Goal: Task Accomplishment & Management: Complete application form

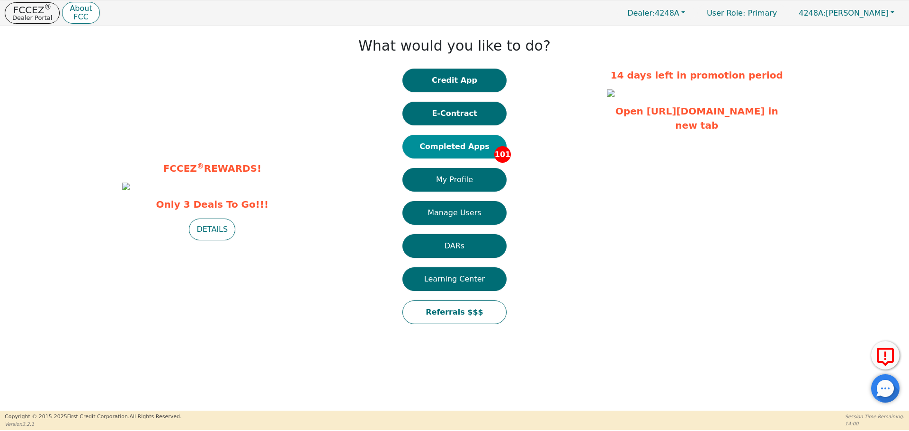
click at [469, 144] on button "Completed Apps 101" at bounding box center [455, 147] width 104 height 24
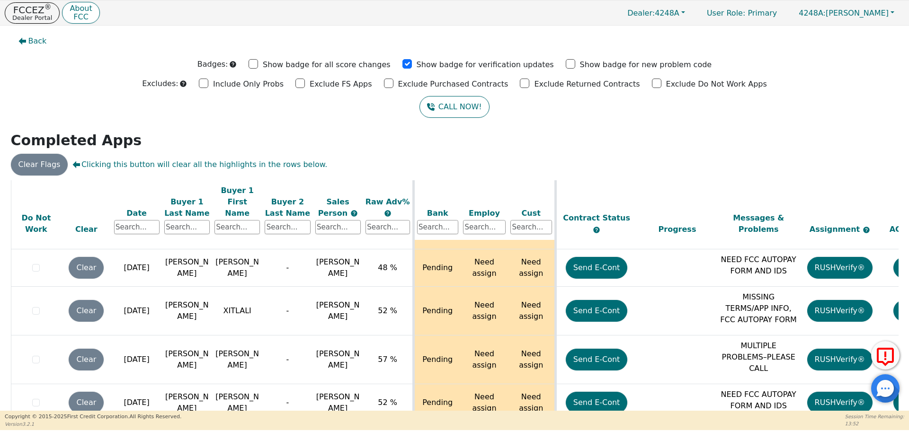
scroll to position [3553, 0]
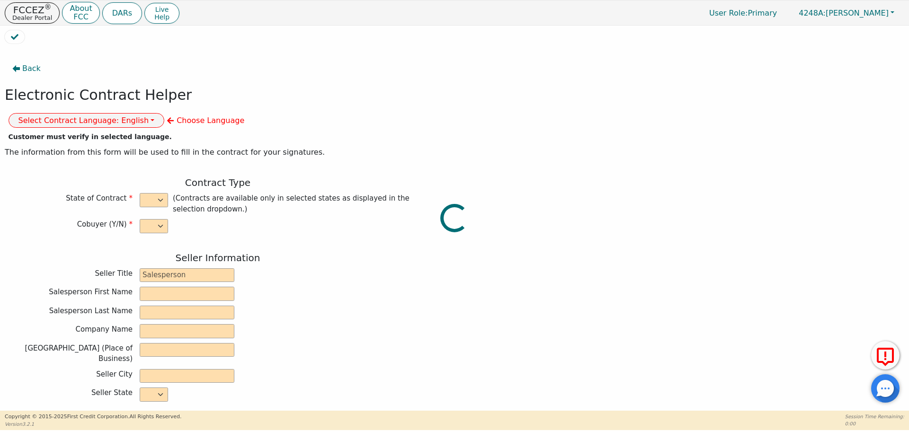
select select "n"
type input "owner"
type input "[PERSON_NAME]"
type input "[GEOGRAPHIC_DATA]"
type input "AQUA REMACH LLC"
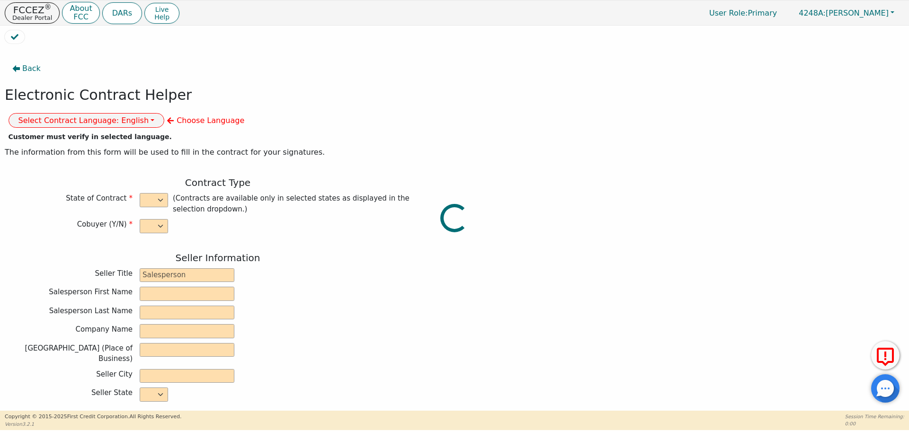
type input "[STREET_ADDRESS]"
type input "[GEOGRAPHIC_DATA]"
select select "[GEOGRAPHIC_DATA]"
type input "77070"
type input "[PERSON_NAME]"
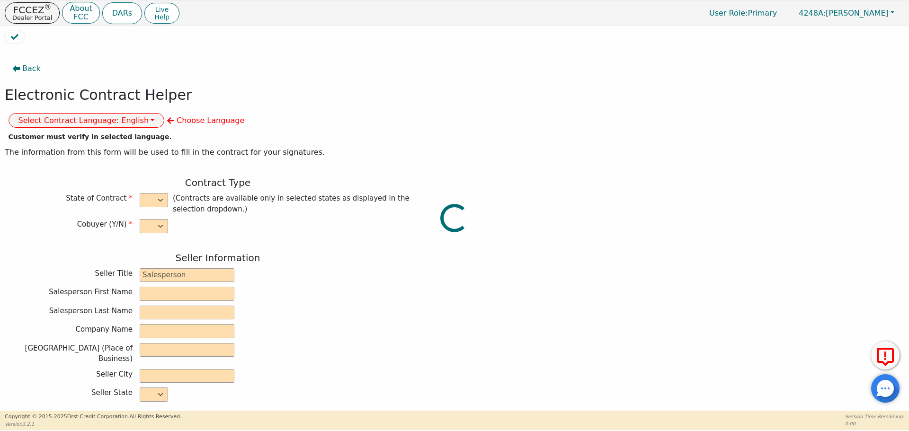
type input "[PERSON_NAME]"
type input "[GEOGRAPHIC_DATA]"
type input "MAGNOLIA"
select select "[GEOGRAPHIC_DATA]"
type input "77354"
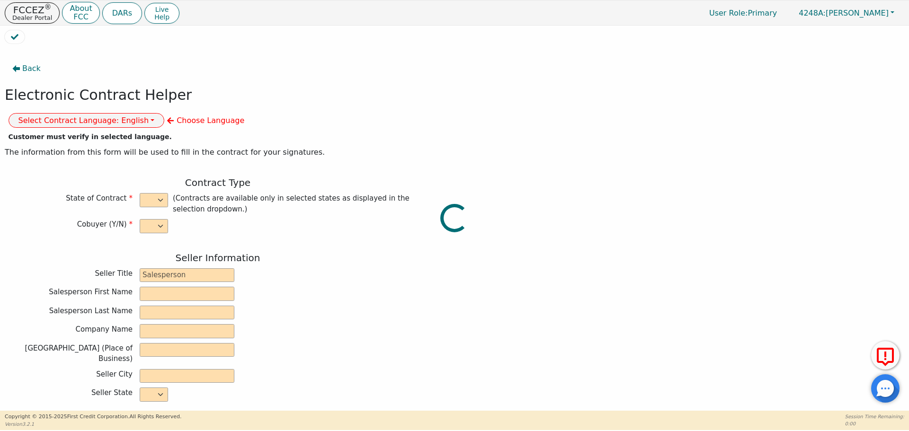
type input "[DATE]"
type input "17.99"
type input "[DATE]"
type input "60"
type input "0"
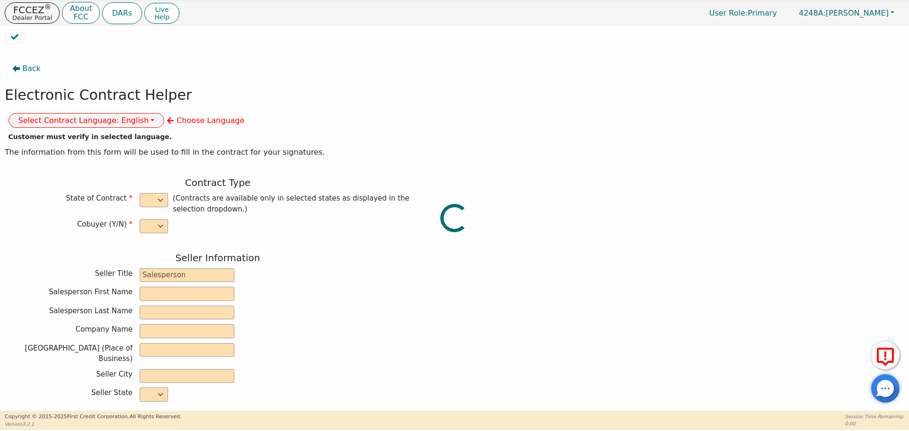
type input "8500.00"
type input "0.00"
type input "8500.00"
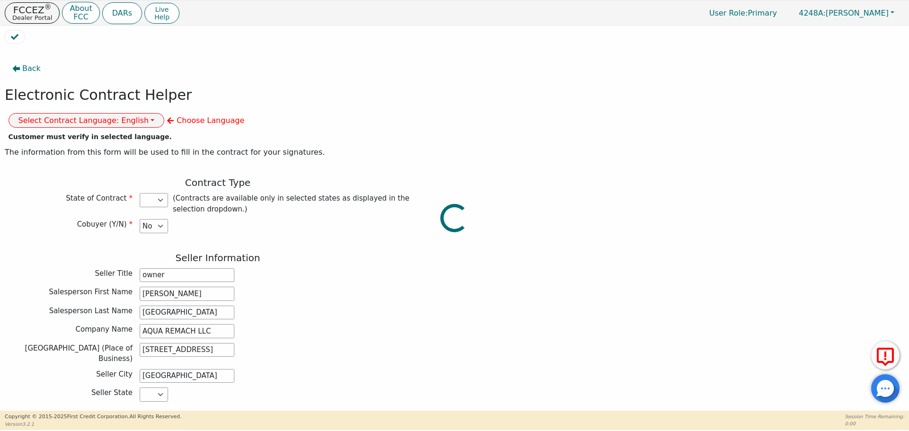
select select "[GEOGRAPHIC_DATA]"
click at [165, 113] on button "Select Contract Language: English" at bounding box center [87, 120] width 156 height 15
click at [84, 148] on link "Spanish" at bounding box center [46, 154] width 75 height 13
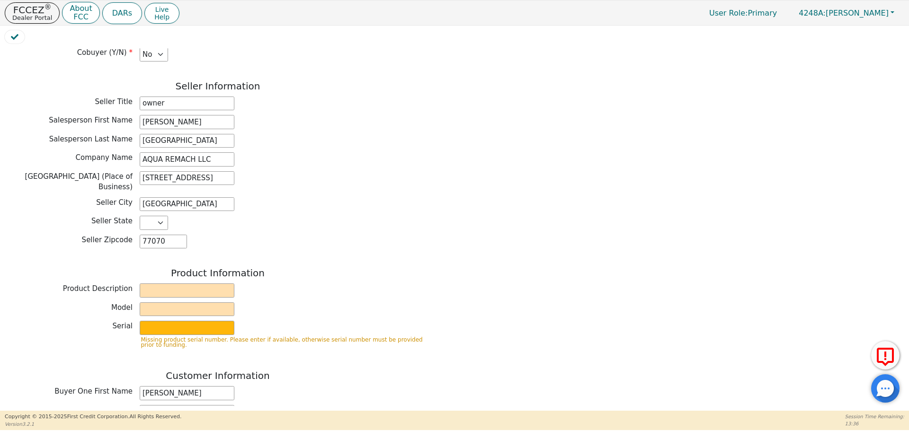
scroll to position [178, 0]
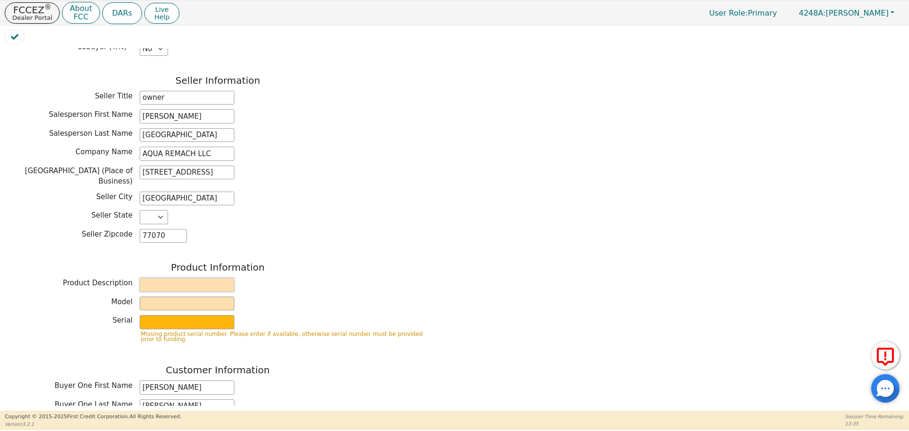
click at [159, 278] on input "text" at bounding box center [187, 285] width 95 height 14
type input "WATERSYSTEM"
click at [157, 297] on input "text" at bounding box center [187, 304] width 95 height 14
type input "6P"
click at [161, 315] on input "text" at bounding box center [187, 322] width 95 height 14
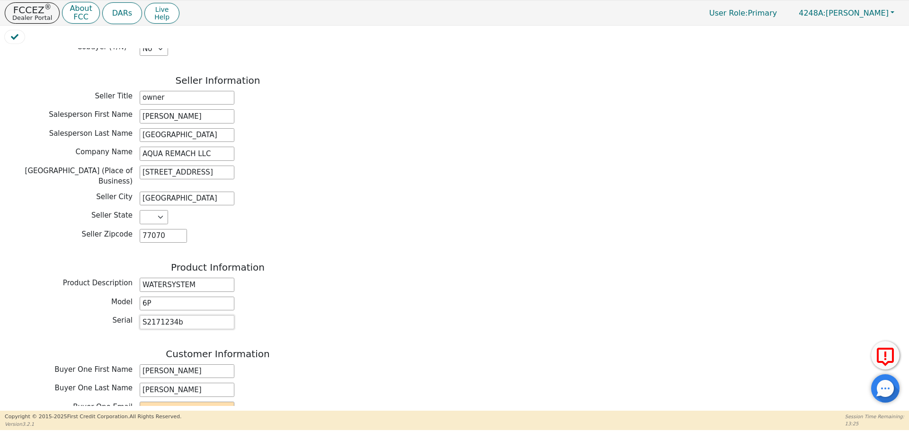
type input "S2171234b"
drag, startPoint x: 382, startPoint y: 307, endPoint x: 389, endPoint y: 306, distance: 7.6
click at [385, 308] on div "Back Electronic Contract Helper Select Contract Language: Español English Spani…" at bounding box center [218, 389] width 426 height 1019
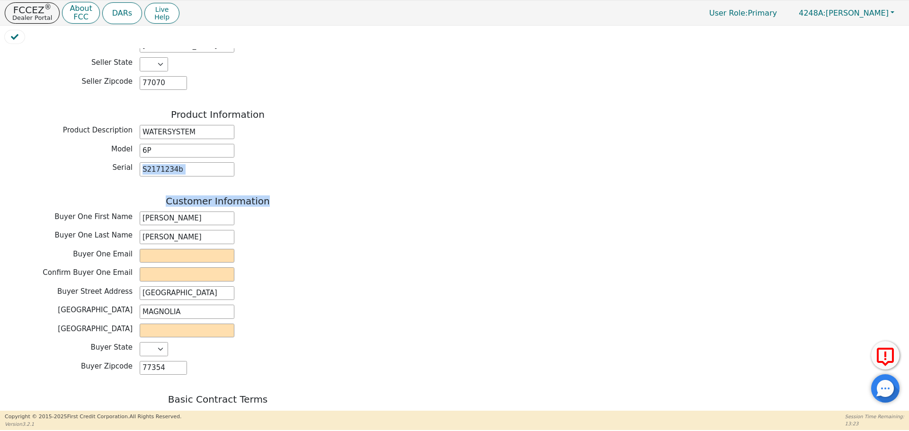
scroll to position [352, 0]
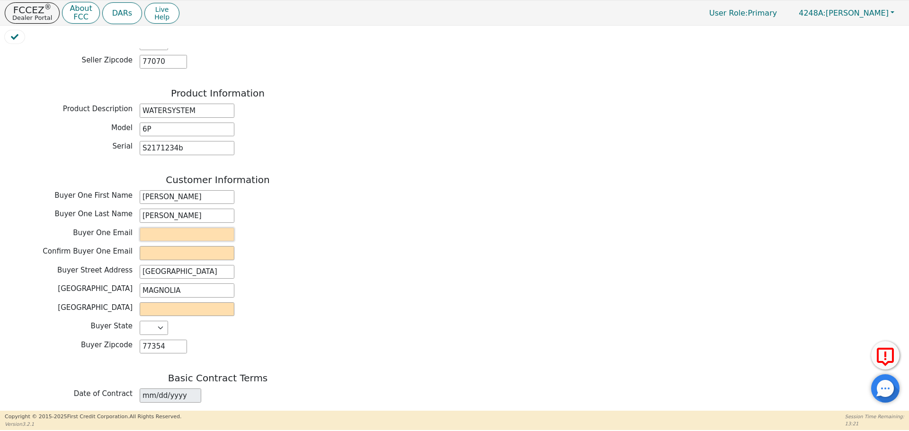
click at [167, 228] on input "email" at bounding box center [187, 235] width 95 height 14
click at [373, 228] on div "Buyer One Email" at bounding box center [218, 235] width 426 height 14
click at [193, 408] on input "date" at bounding box center [171, 415] width 62 height 14
type input "[DATE]"
drag, startPoint x: 599, startPoint y: 313, endPoint x: 608, endPoint y: 313, distance: 8.5
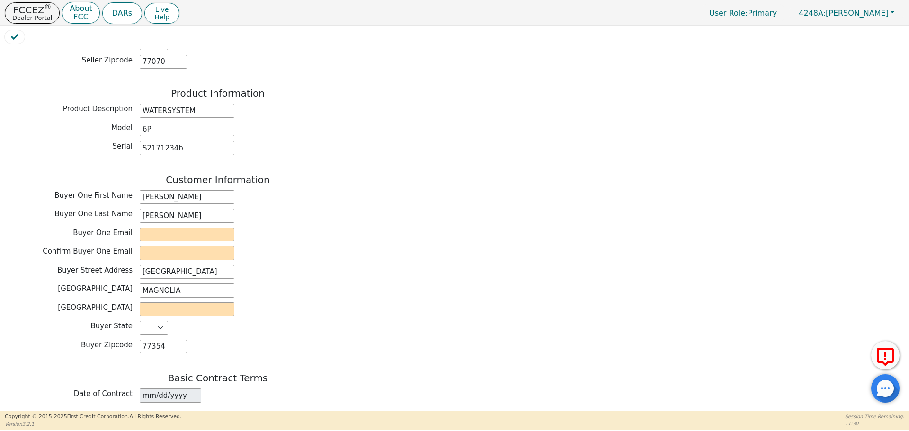
click at [599, 314] on div "Back Electronic Contract Helper Select Contract Language: Español English Spani…" at bounding box center [455, 227] width 900 height 358
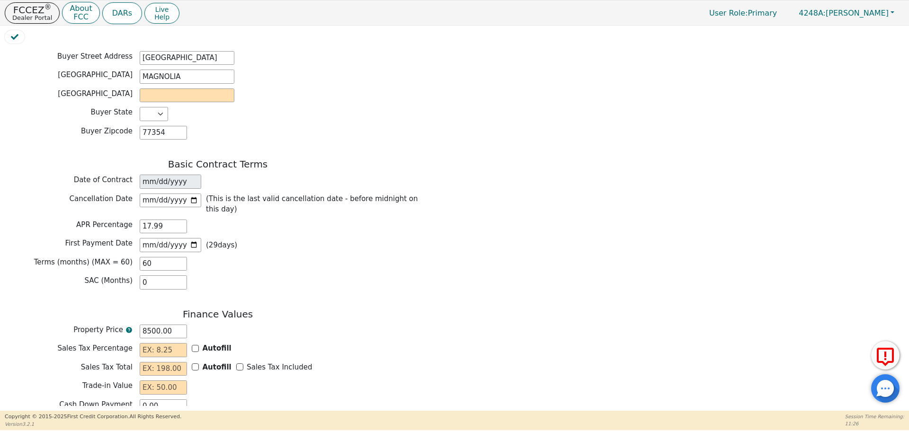
scroll to position [576, 0]
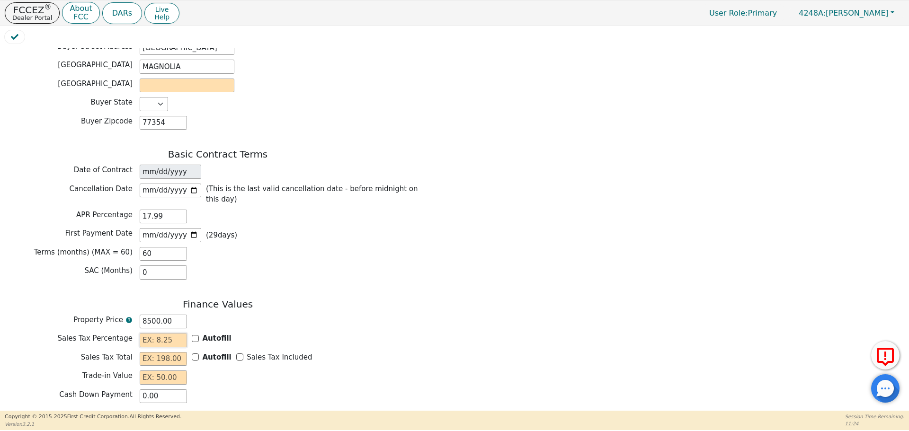
click at [153, 333] on input "text" at bounding box center [163, 340] width 47 height 14
type input "0.00"
click at [154, 352] on input "text" at bounding box center [163, 359] width 47 height 14
type input "0.00"
click at [148, 371] on input "text" at bounding box center [163, 378] width 47 height 14
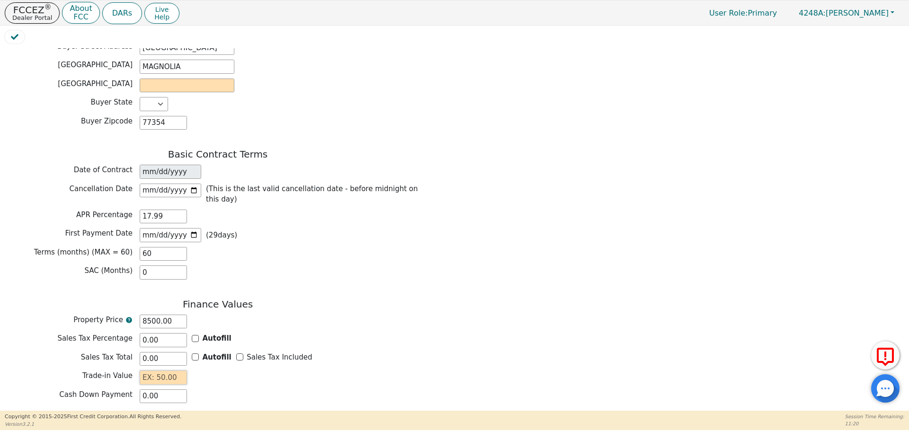
type input "0.00"
click at [149, 427] on input "text" at bounding box center [163, 434] width 47 height 14
type input "2"
type input "120.00"
type input "21"
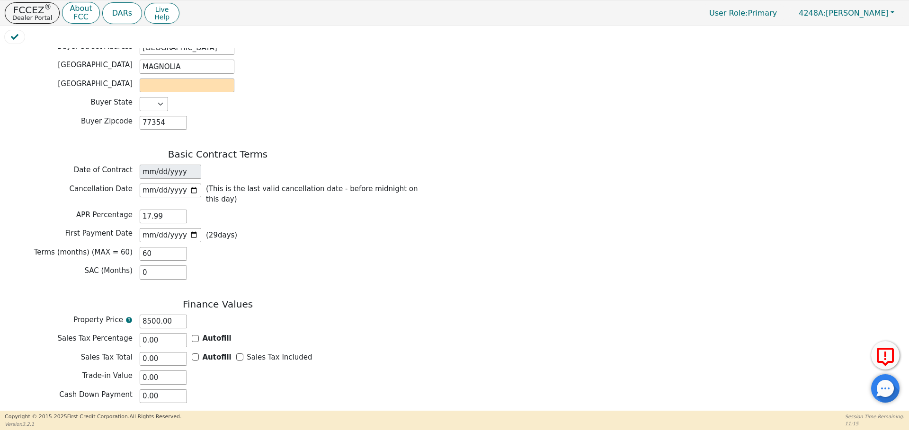
type input "1260.00"
type input "215"
type input "12900.00"
type input "215.8"
type input "12948.00"
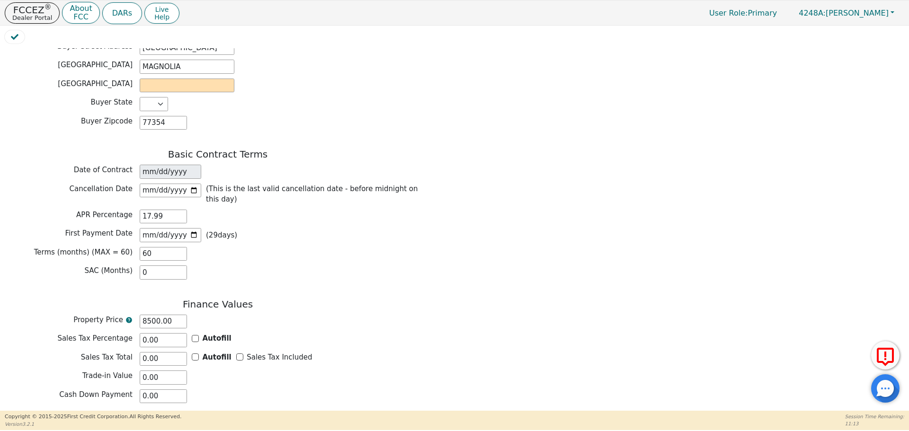
type input "215.80"
click at [235, 390] on div "Cash Down Payment 0.00" at bounding box center [218, 397] width 426 height 14
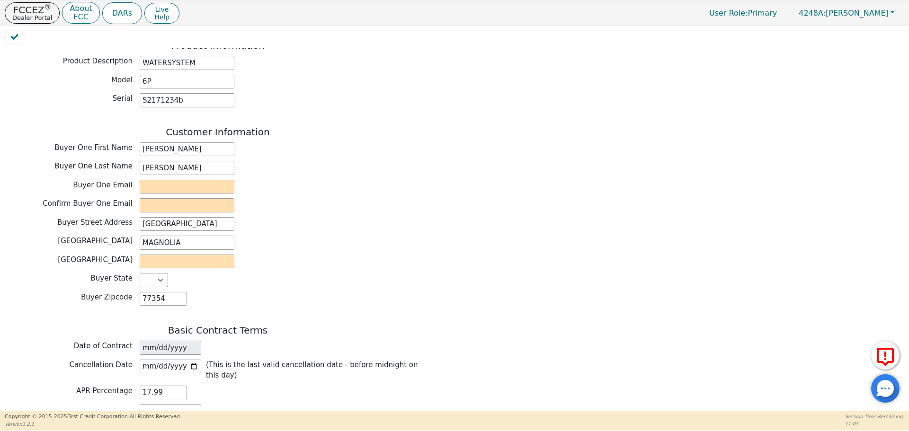
scroll to position [398, 0]
click at [152, 256] on input "text" at bounding box center [187, 263] width 95 height 14
type input "Liberty"
click at [167, 181] on input "email" at bounding box center [187, 188] width 95 height 14
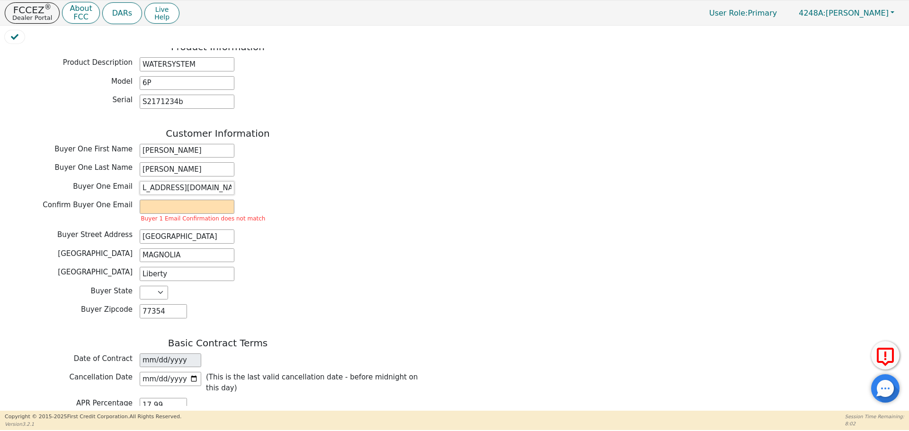
scroll to position [0, 27]
type input "[EMAIL_ADDRESS][DOMAIN_NAME]"
click at [153, 200] on input "email" at bounding box center [187, 207] width 95 height 14
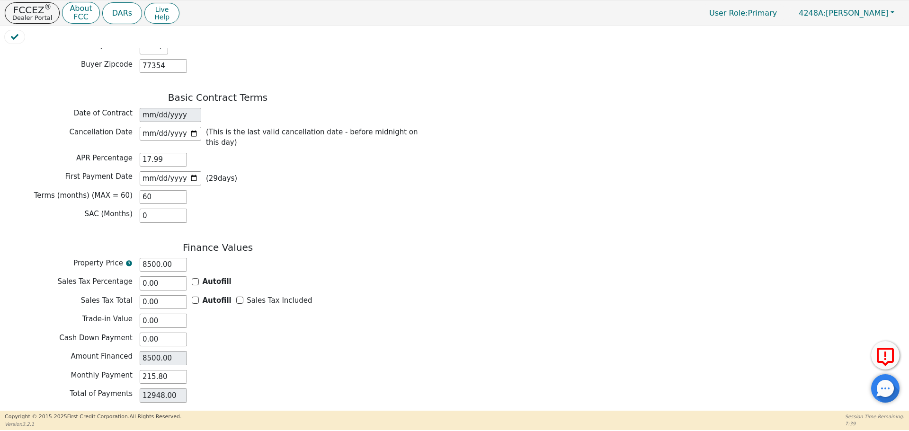
scroll to position [643, 0]
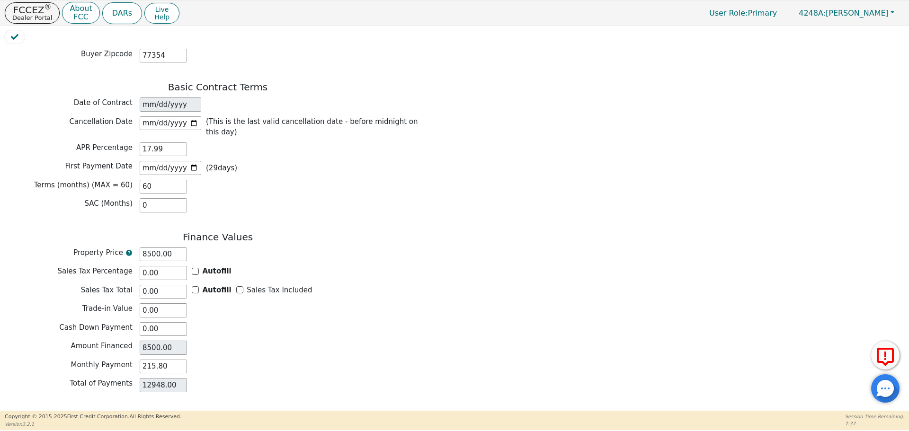
type input "[EMAIL_ADDRESS][DOMAIN_NAME]"
click at [89, 412] on button "Review & Begin Contract" at bounding box center [59, 423] width 109 height 22
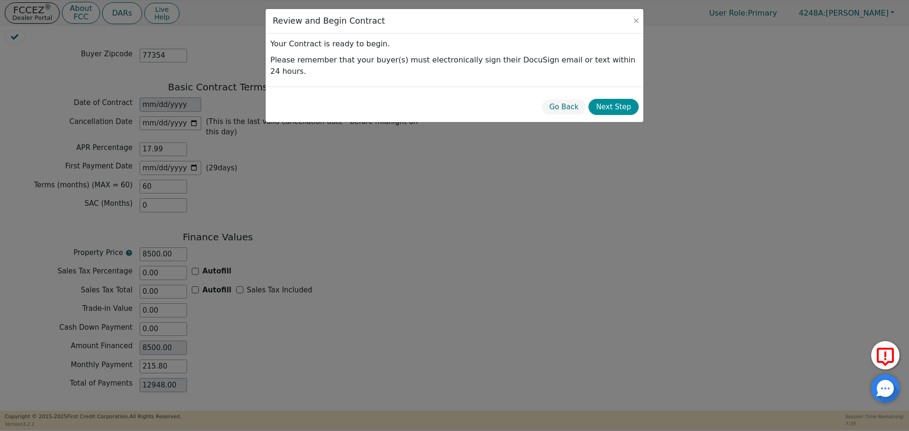
click at [610, 99] on button "Next Step" at bounding box center [614, 107] width 50 height 17
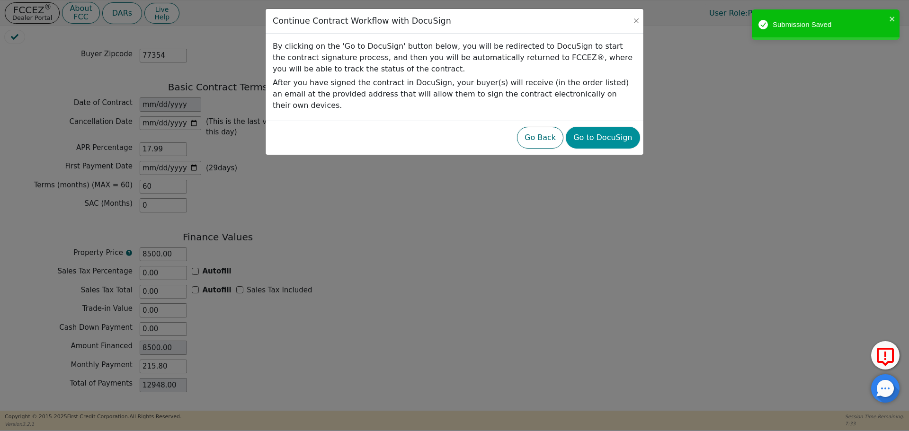
click at [606, 131] on button "Go to DocuSign" at bounding box center [603, 138] width 74 height 22
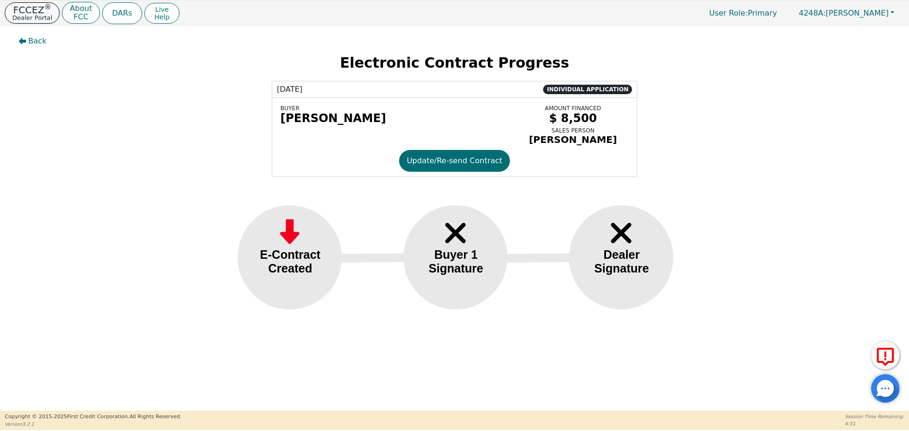
click at [28, 13] on p "FCCEZ ®" at bounding box center [32, 9] width 40 height 9
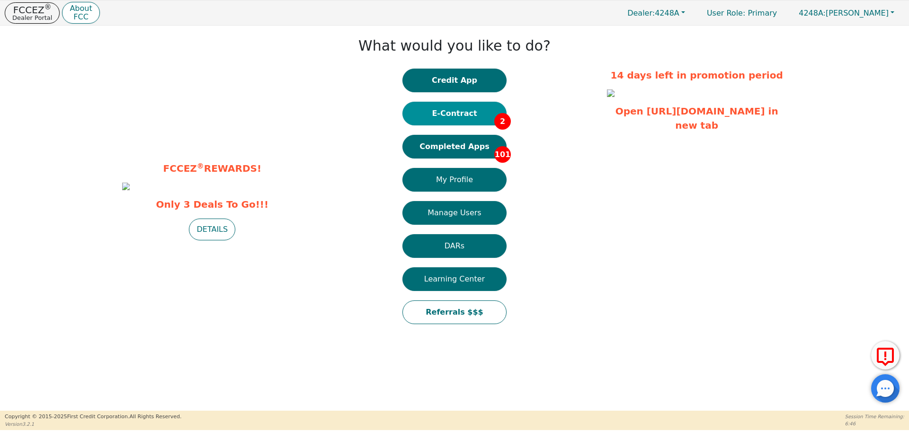
click at [465, 116] on button "E-Contract 2" at bounding box center [455, 114] width 104 height 24
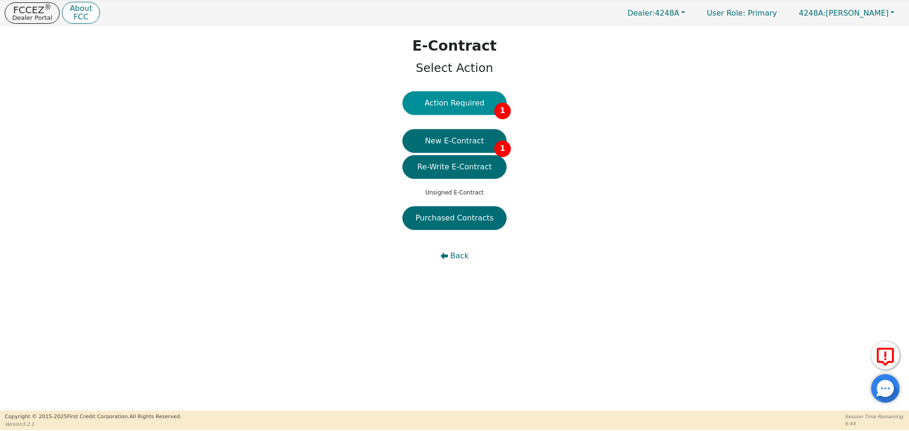
click at [455, 102] on button "Action Required 1" at bounding box center [455, 103] width 104 height 24
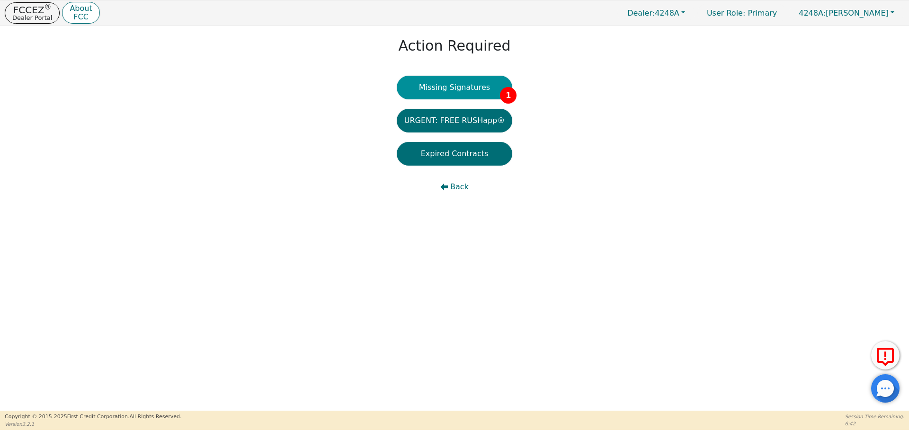
click at [460, 89] on button "Missing Signatures 1" at bounding box center [455, 88] width 116 height 24
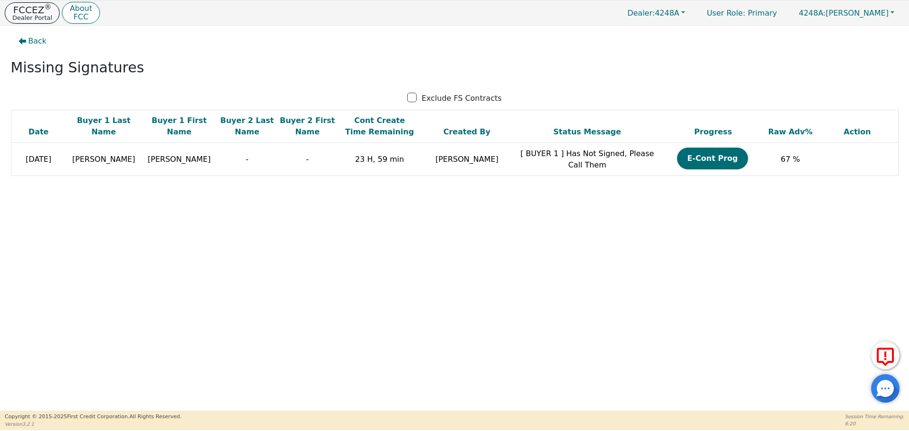
click at [37, 11] on p "FCCEZ ®" at bounding box center [32, 9] width 40 height 9
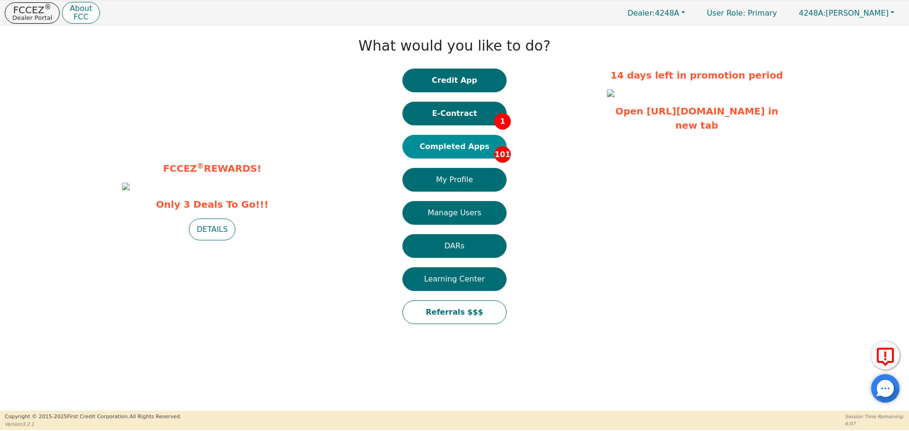
click at [468, 146] on button "Completed Apps 101" at bounding box center [455, 147] width 104 height 24
